Goal: Navigation & Orientation: Go to known website

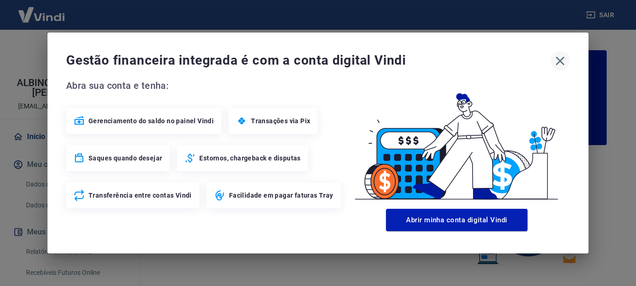
click at [559, 58] on icon "button" at bounding box center [560, 61] width 15 height 15
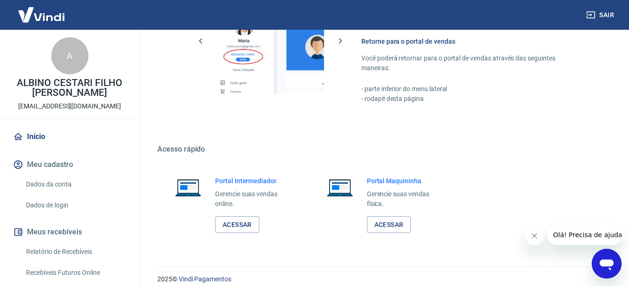
scroll to position [574, 0]
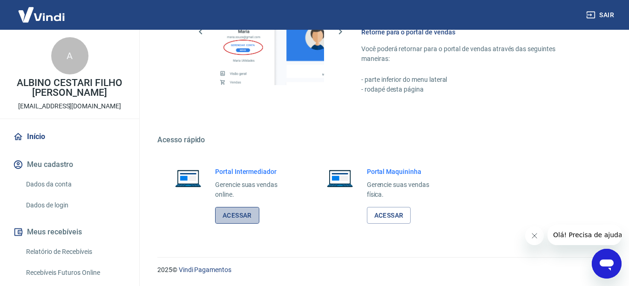
click at [237, 219] on link "Acessar" at bounding box center [237, 215] width 44 height 17
